Goal: Navigation & Orientation: Find specific page/section

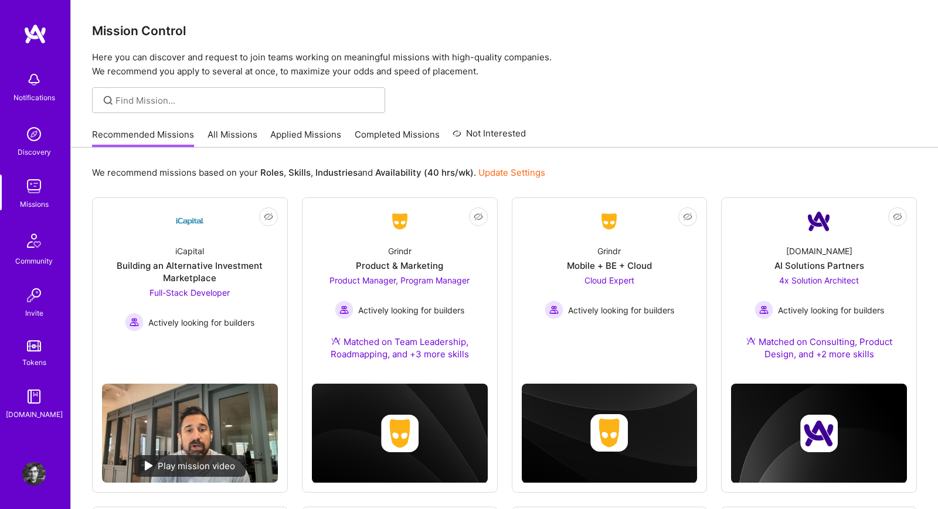
click at [247, 144] on link "All Missions" at bounding box center [233, 137] width 50 height 19
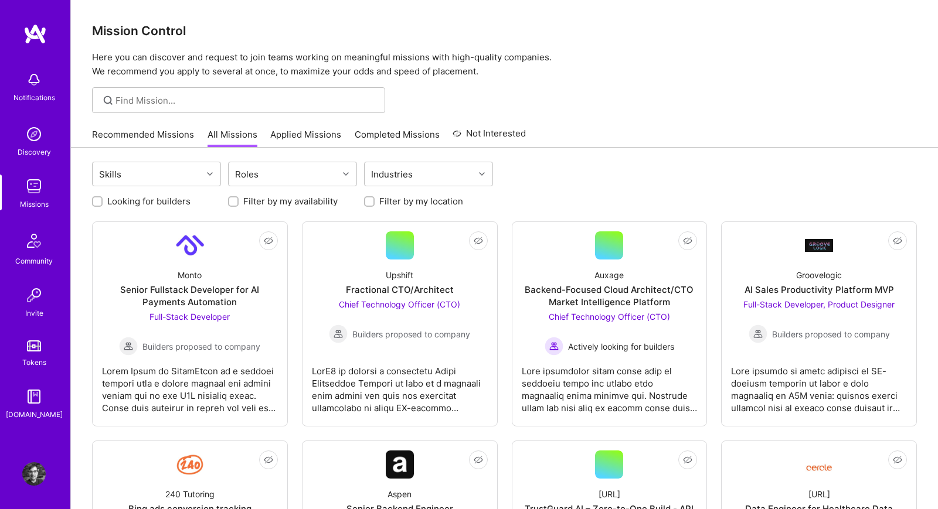
click at [578, 111] on div at bounding box center [504, 100] width 867 height 26
